Goal: Transaction & Acquisition: Purchase product/service

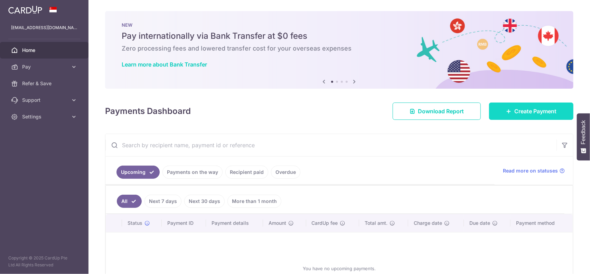
click at [517, 110] on span "Create Payment" at bounding box center [536, 111] width 42 height 8
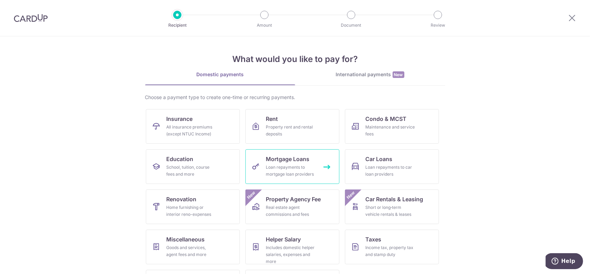
scroll to position [35, 0]
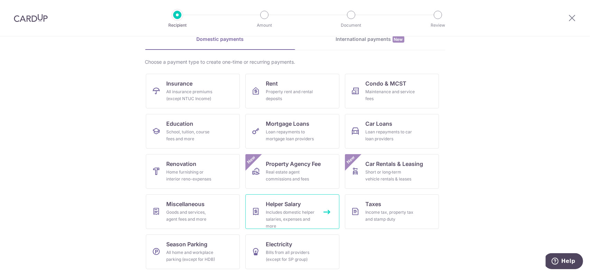
click at [290, 213] on div "Includes domestic helper salaries, expenses and more" at bounding box center [291, 219] width 50 height 21
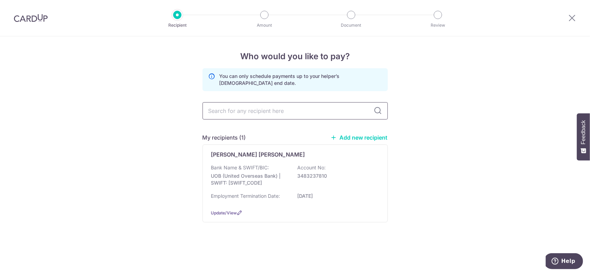
click at [278, 109] on input "text" at bounding box center [295, 110] width 185 height 17
click at [343, 138] on link "Add new recipient" at bounding box center [359, 137] width 57 height 7
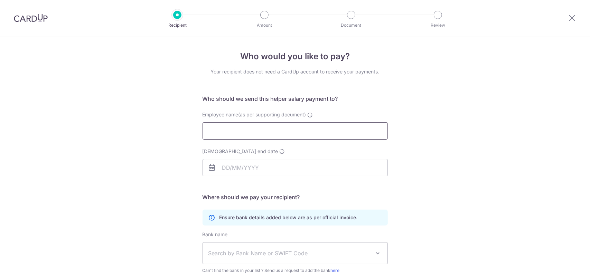
click at [261, 130] on input "Employee name(as per supporting document)" at bounding box center [295, 130] width 185 height 17
type input "[PERSON_NAME]"
click at [267, 170] on input "[DEMOGRAPHIC_DATA] end date" at bounding box center [295, 167] width 185 height 17
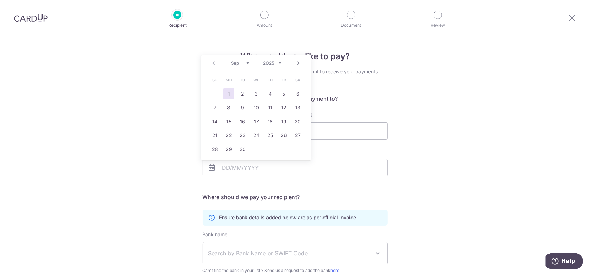
click at [300, 64] on link "Next" at bounding box center [299, 63] width 8 height 8
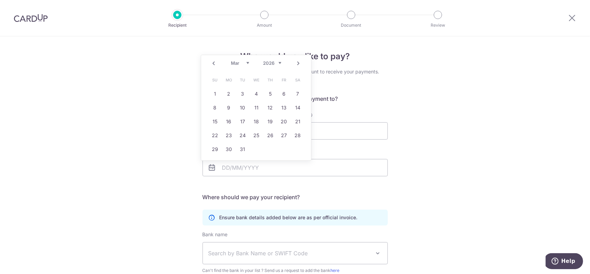
click at [300, 64] on link "Next" at bounding box center [299, 63] width 8 height 8
click at [298, 65] on link "Next" at bounding box center [299, 63] width 8 height 8
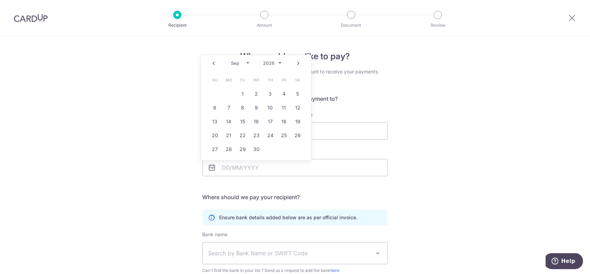
click at [298, 65] on link "Next" at bounding box center [299, 63] width 8 height 8
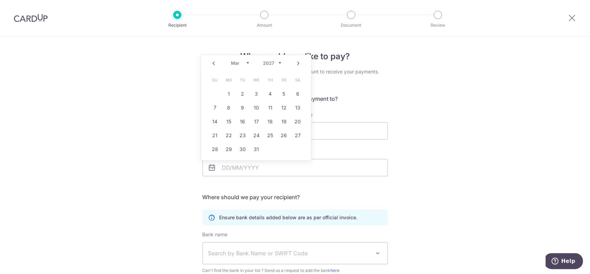
click at [298, 65] on link "Next" at bounding box center [299, 63] width 8 height 8
click at [299, 107] on link "10" at bounding box center [298, 107] width 11 height 11
type input "10/04/2027"
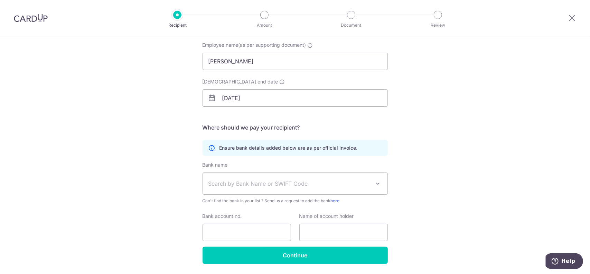
scroll to position [70, 0]
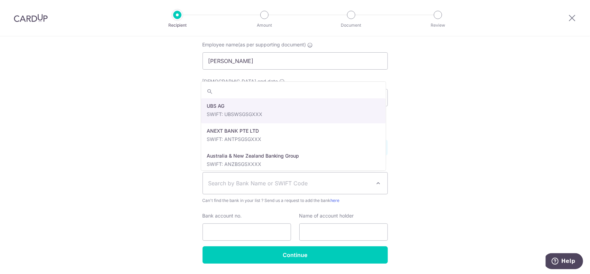
click at [314, 177] on span "Search by Bank Name or SWIFT Code" at bounding box center [295, 182] width 185 height 21
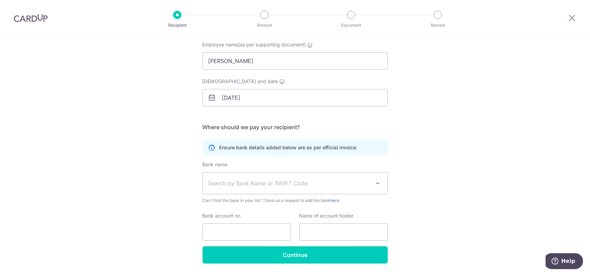
click at [494, 195] on div "Who would you like to pay? Your recipient does not need a CardUp account to rec…" at bounding box center [295, 130] width 590 height 329
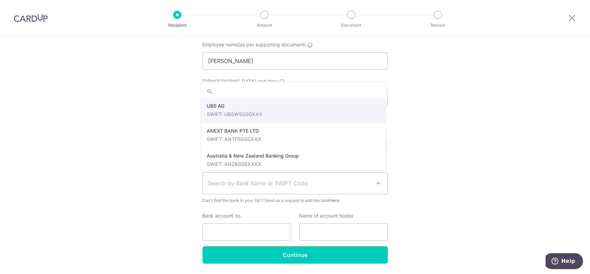
click at [320, 184] on span "Search by Bank Name or SWIFT Code" at bounding box center [290, 183] width 163 height 8
click at [267, 94] on input "search" at bounding box center [293, 91] width 185 height 14
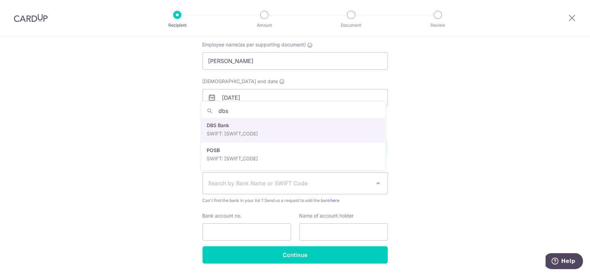
type input "dbs"
select select "6"
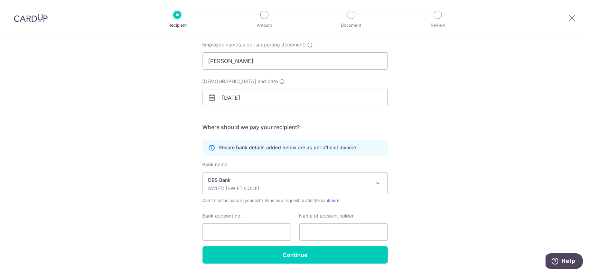
scroll to position [91, 0]
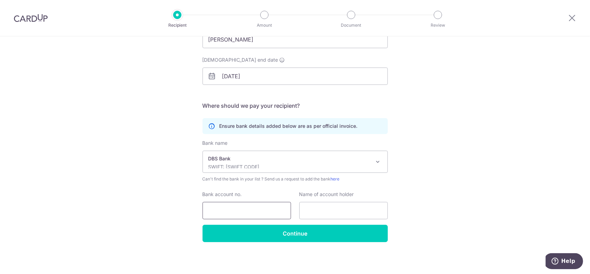
click at [243, 217] on input "Bank account no." at bounding box center [247, 210] width 89 height 17
click at [232, 213] on input "Bank account no." at bounding box center [247, 210] width 89 height 17
click at [339, 208] on input "text" at bounding box center [344, 210] width 89 height 17
type input "Nandar Oo"
click at [253, 206] on input "Bank account no." at bounding box center [247, 210] width 89 height 17
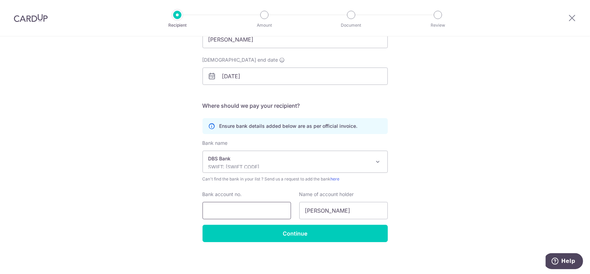
click at [235, 211] on input "Bank account no." at bounding box center [247, 210] width 89 height 17
click at [531, 184] on div "Who would you like to pay? Your recipient does not need a CardUp account to rec…" at bounding box center [295, 109] width 590 height 329
click at [233, 204] on input "Bank account no." at bounding box center [247, 210] width 89 height 17
click at [217, 211] on input "2716521451" at bounding box center [247, 210] width 89 height 17
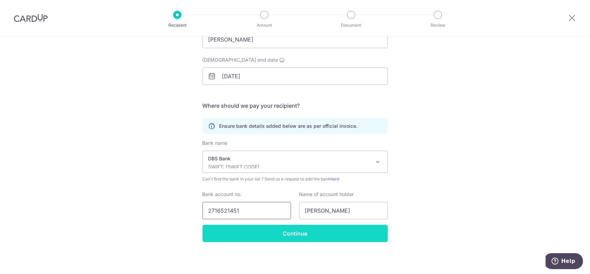
type input "2716521451"
click at [307, 235] on input "Continue" at bounding box center [295, 232] width 185 height 17
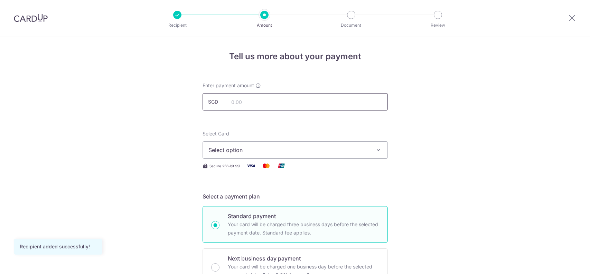
click at [290, 101] on input "text" at bounding box center [295, 101] width 185 height 17
type input "700.00"
click at [342, 143] on button "Select option" at bounding box center [295, 149] width 185 height 17
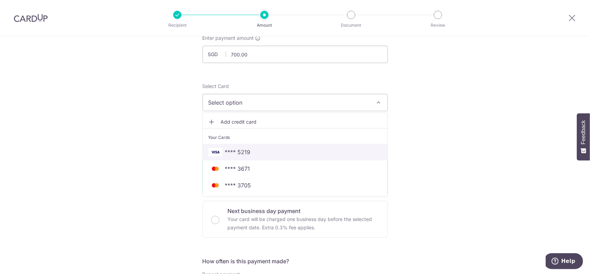
scroll to position [56, 0]
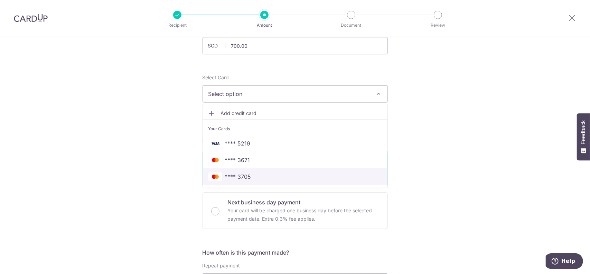
click at [284, 175] on span "**** 3705" at bounding box center [296, 176] width 174 height 8
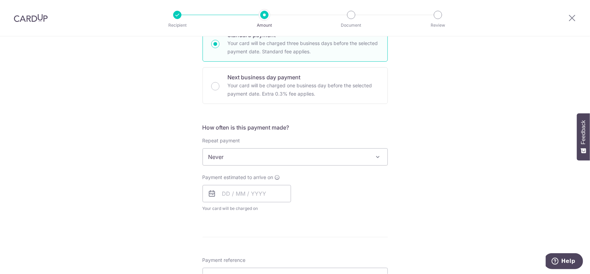
scroll to position [181, 0]
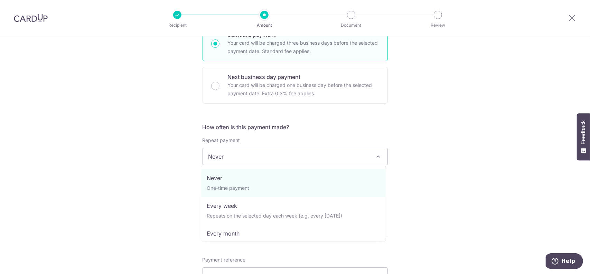
click at [306, 159] on span "Never" at bounding box center [295, 156] width 185 height 17
select select "3"
type input "10/04/2027"
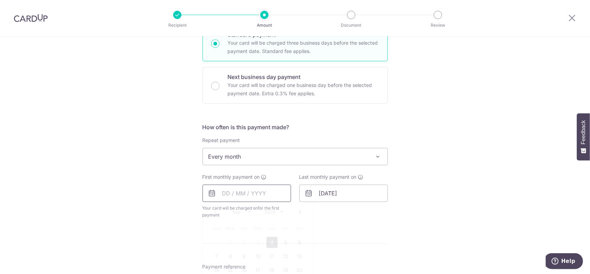
click at [252, 189] on input "text" at bounding box center [247, 192] width 89 height 17
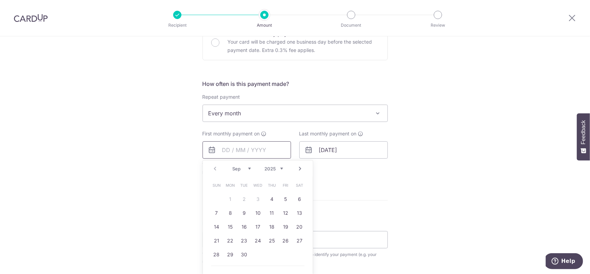
scroll to position [225, 0]
click at [255, 211] on link "10" at bounding box center [258, 211] width 11 height 11
type input "10/09/2025"
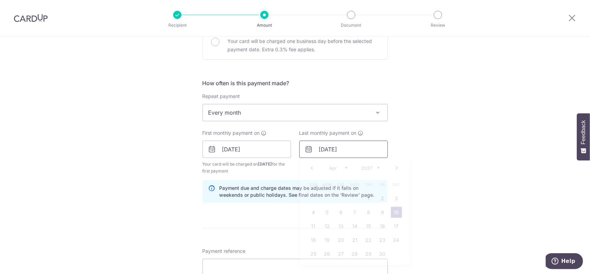
click at [344, 144] on input "10/04/2027" at bounding box center [344, 148] width 89 height 17
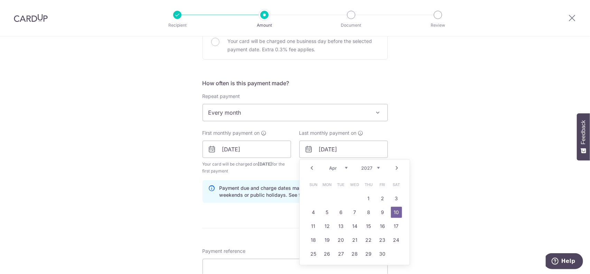
click at [421, 148] on div "Tell us more about your payment Enter payment amount SGD 700.00 700.00 Recipien…" at bounding box center [295, 141] width 590 height 661
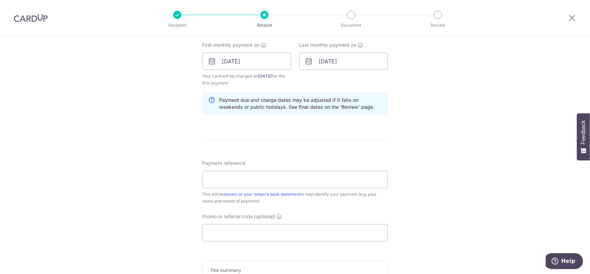
scroll to position [357, 0]
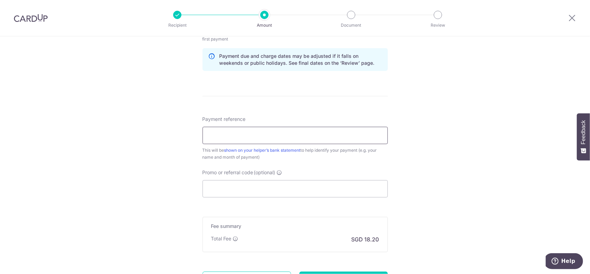
click at [301, 128] on input "Payment reference" at bounding box center [295, 135] width 185 height 17
click at [250, 133] on input "SALA Wei Ying Salary for this month" at bounding box center [295, 135] width 185 height 17
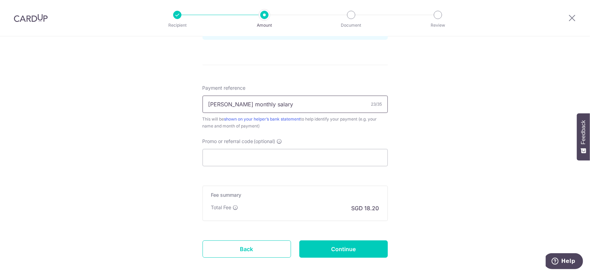
scroll to position [414, 0]
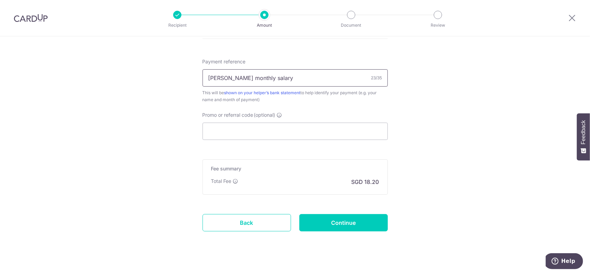
type input "Wei Ying monthly salary"
click at [253, 127] on input "Promo or referral code (optional)" at bounding box center [295, 130] width 185 height 17
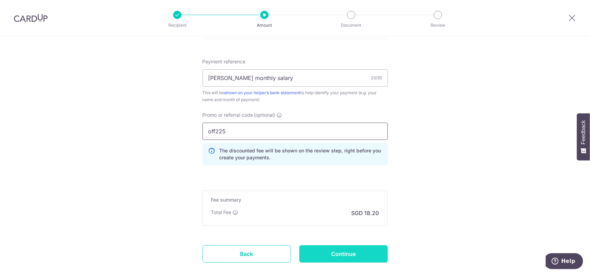
type input "off225"
click at [351, 251] on input "Continue" at bounding box center [344, 253] width 89 height 17
type input "Create Schedule"
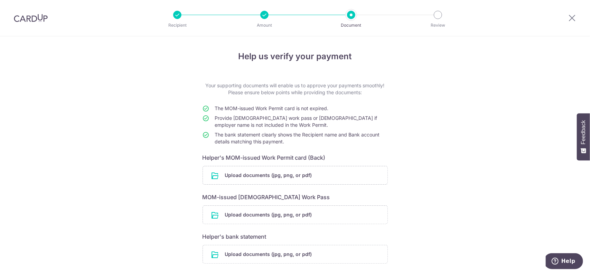
scroll to position [59, 0]
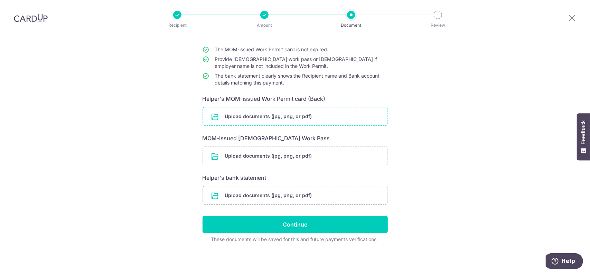
click at [293, 120] on input "file" at bounding box center [295, 116] width 185 height 18
click at [303, 118] on input "file" at bounding box center [295, 116] width 185 height 18
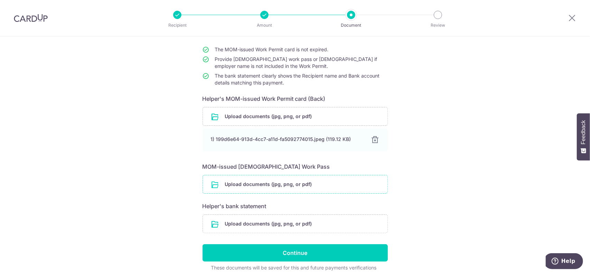
click at [291, 184] on input "file" at bounding box center [295, 184] width 185 height 18
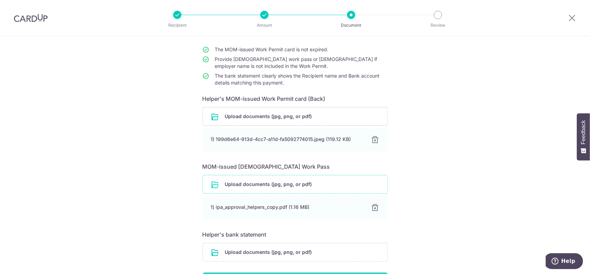
scroll to position [116, 0]
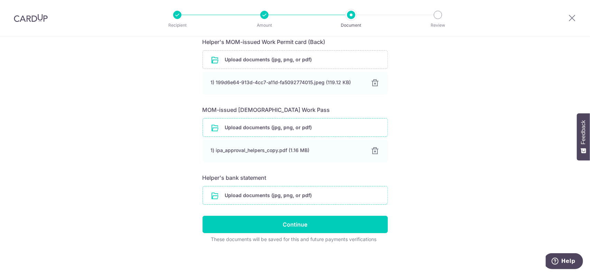
click at [279, 194] on input "file" at bounding box center [295, 195] width 185 height 18
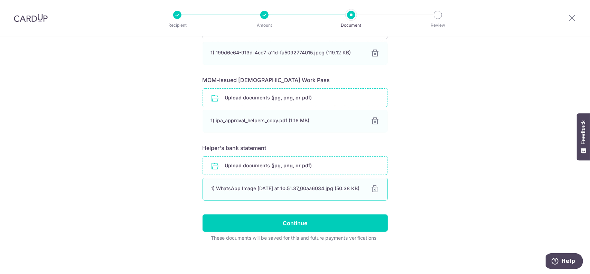
scroll to position [147, 0]
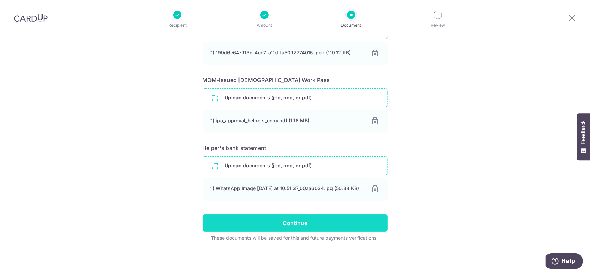
click at [290, 224] on input "Continue" at bounding box center [295, 222] width 185 height 17
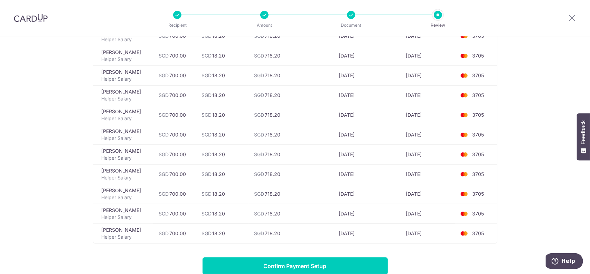
scroll to position [341, 0]
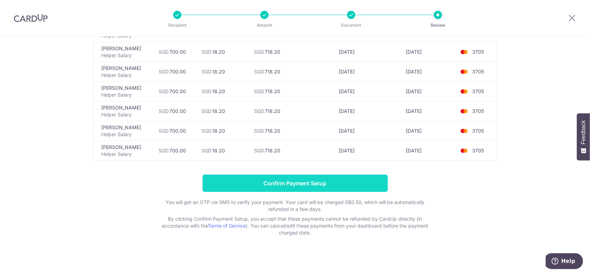
click at [298, 186] on input "Confirm Payment Setup" at bounding box center [295, 182] width 185 height 17
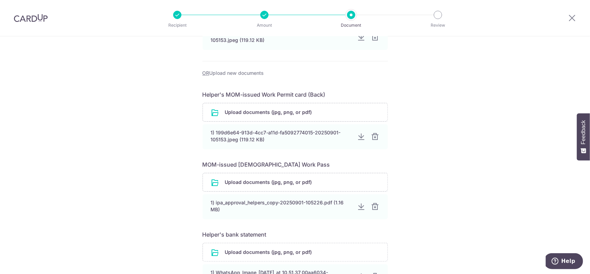
scroll to position [287, 0]
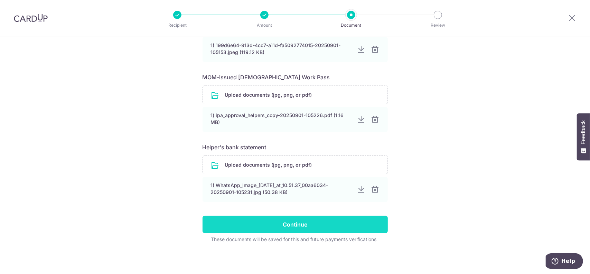
click at [299, 223] on input "Continue" at bounding box center [295, 223] width 185 height 17
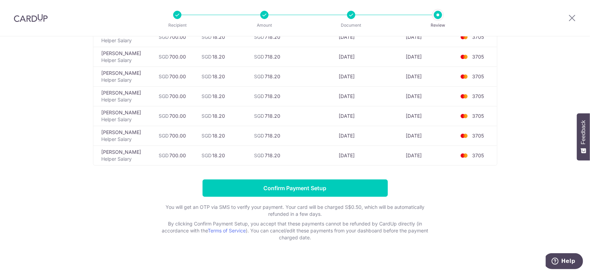
scroll to position [339, 0]
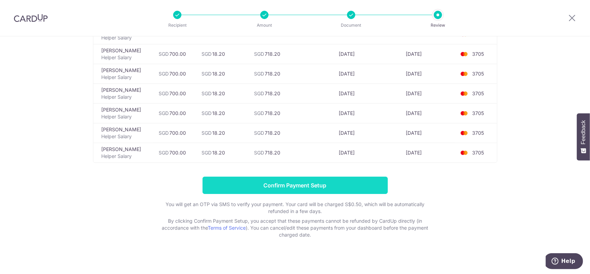
click at [285, 186] on input "Confirm Payment Setup" at bounding box center [295, 184] width 185 height 17
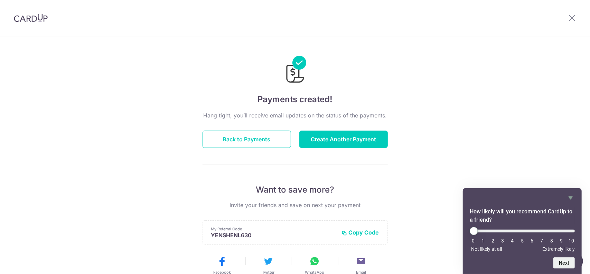
click at [453, 88] on div "Payments created! Hang tight, you’ll receive email updates on the status of the…" at bounding box center [295, 220] width 590 height 369
